Goal: Find specific page/section: Find specific page/section

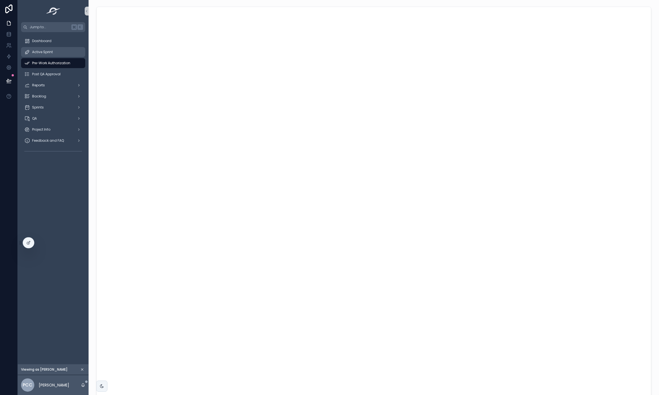
click at [54, 55] on div "Active Sprint" at bounding box center [53, 52] width 58 height 9
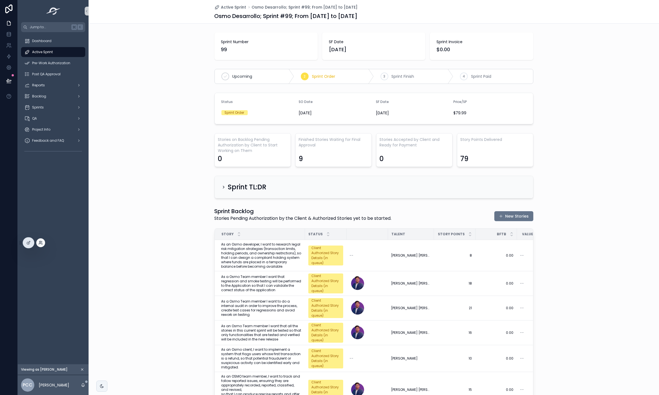
click at [40, 243] on icon at bounding box center [40, 243] width 4 height 4
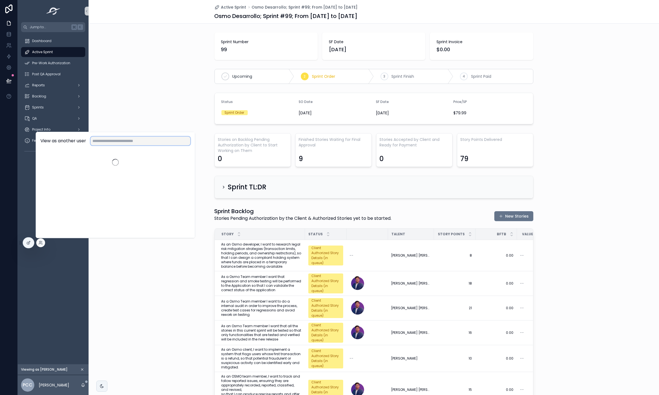
click at [120, 140] on input "text" at bounding box center [141, 140] width 100 height 9
type input "*******"
click at [181, 161] on button "Select" at bounding box center [182, 161] width 15 height 8
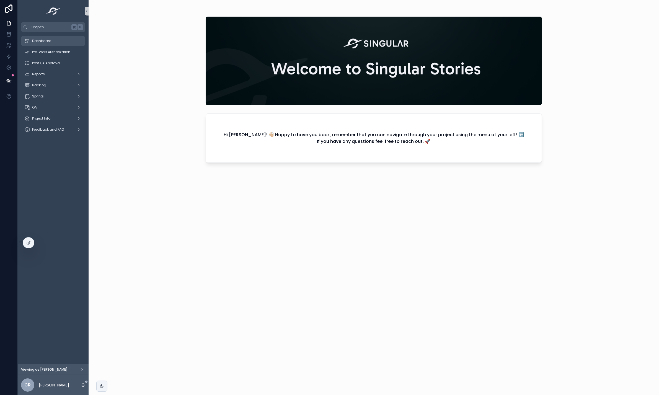
click at [66, 42] on div "Dashboard" at bounding box center [53, 41] width 58 height 9
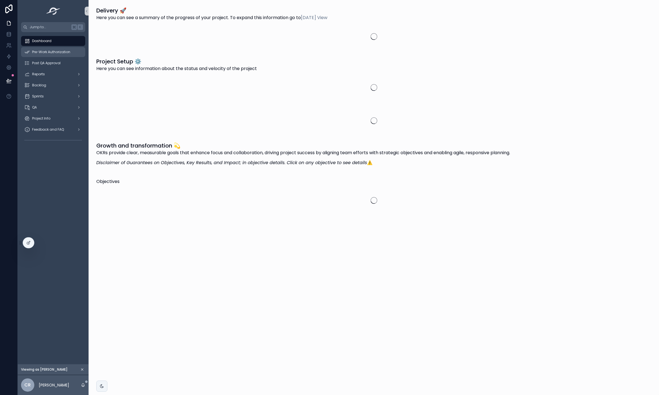
click at [67, 51] on span "Pre-Work Authorization" at bounding box center [51, 52] width 38 height 4
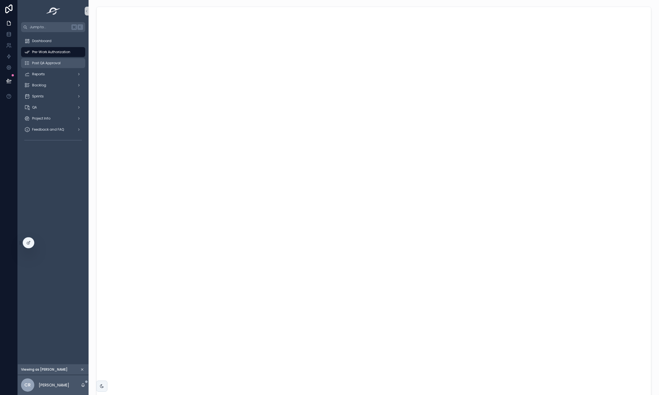
click at [64, 62] on div "Post QA Approval" at bounding box center [53, 63] width 58 height 9
click at [63, 53] on span "Pre-Work Authorization" at bounding box center [51, 52] width 38 height 4
